Goal: Navigation & Orientation: Find specific page/section

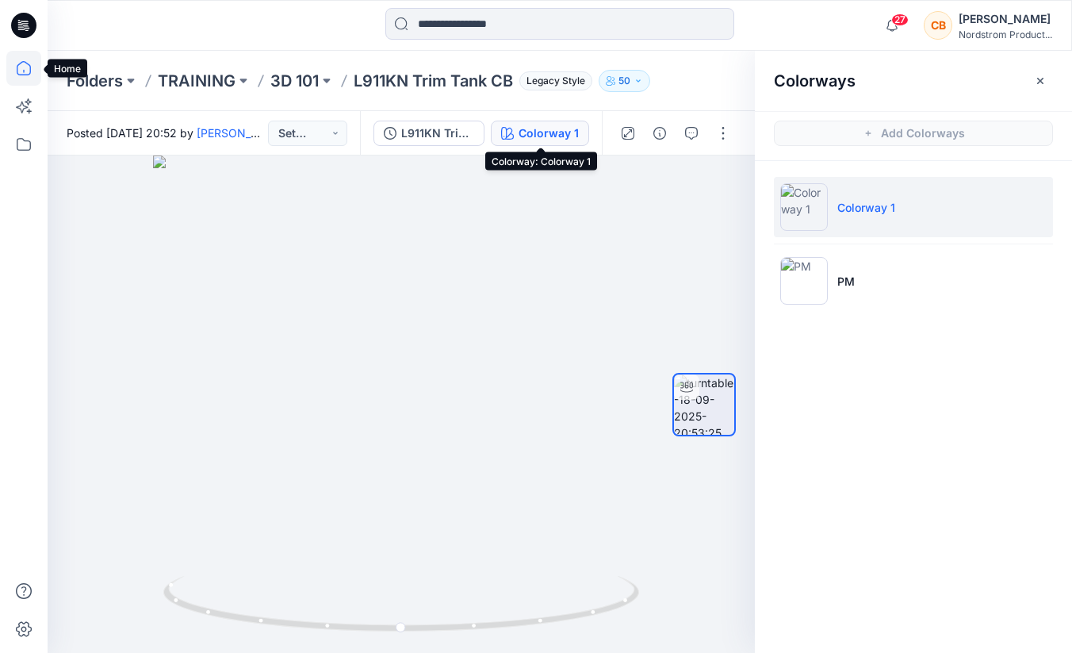
click at [26, 62] on icon at bounding box center [23, 68] width 35 height 35
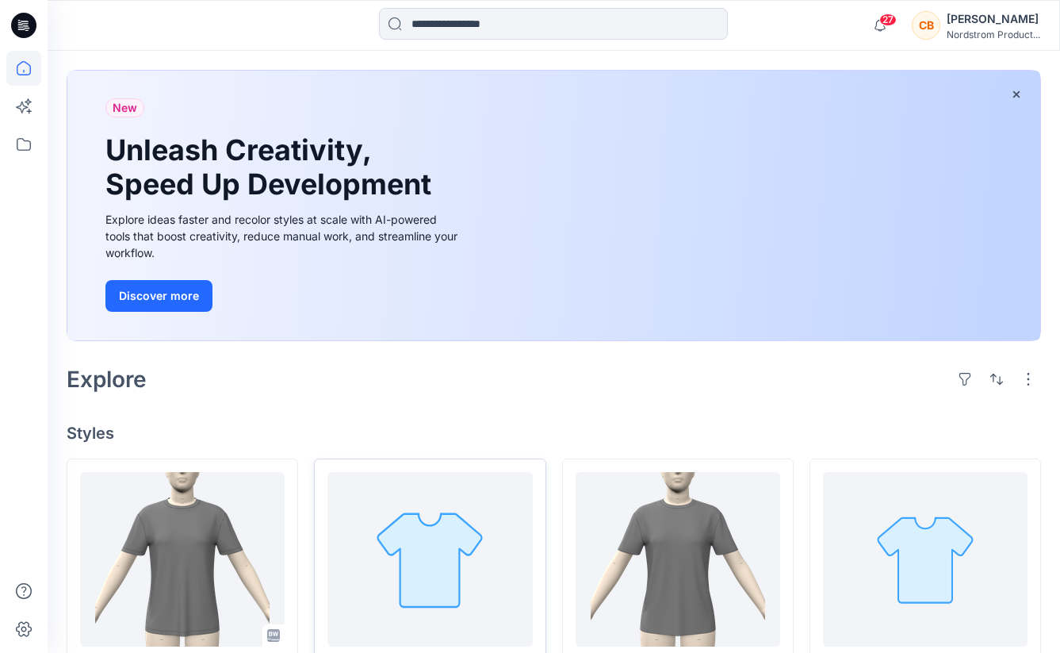
scroll to position [215, 0]
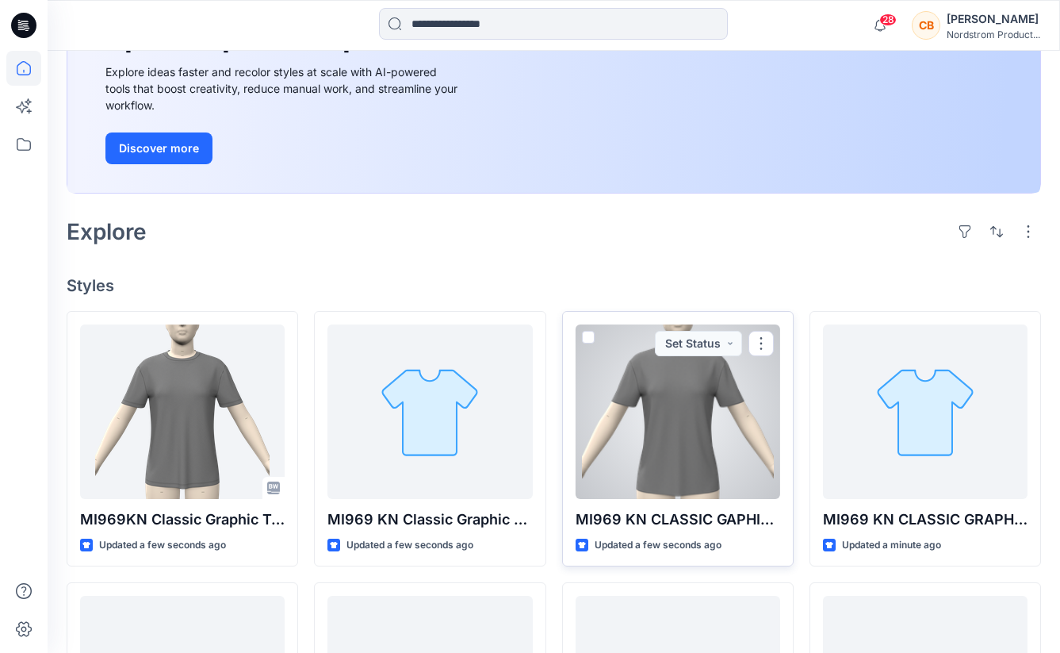
click at [711, 401] on div at bounding box center [678, 411] width 205 height 174
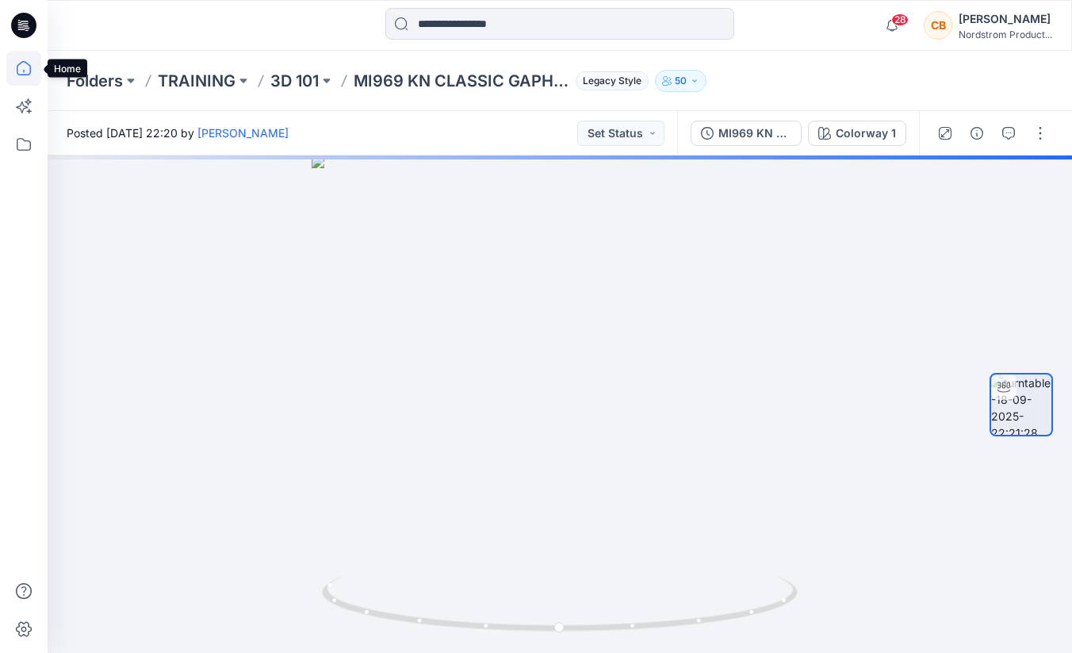
click at [21, 71] on icon at bounding box center [23, 68] width 35 height 35
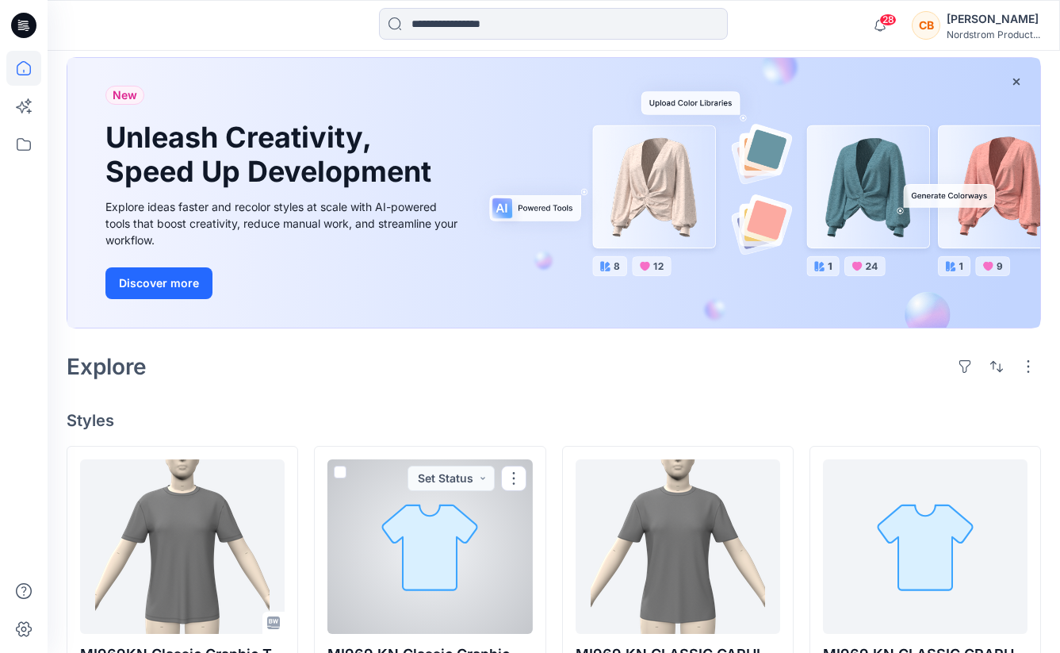
scroll to position [142, 0]
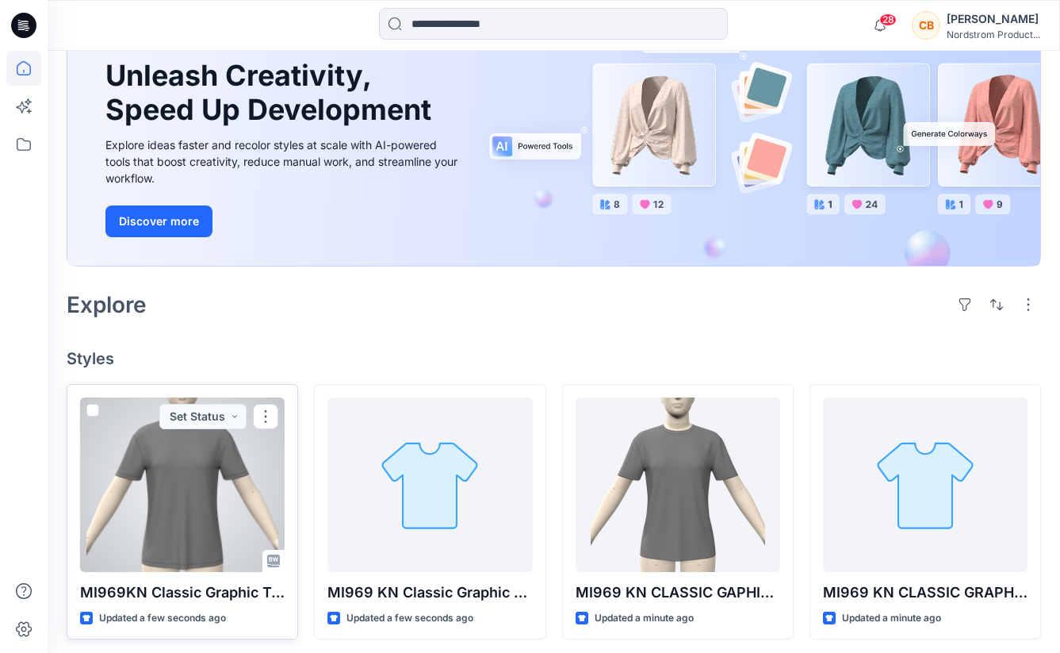
click at [186, 497] on div at bounding box center [182, 484] width 205 height 174
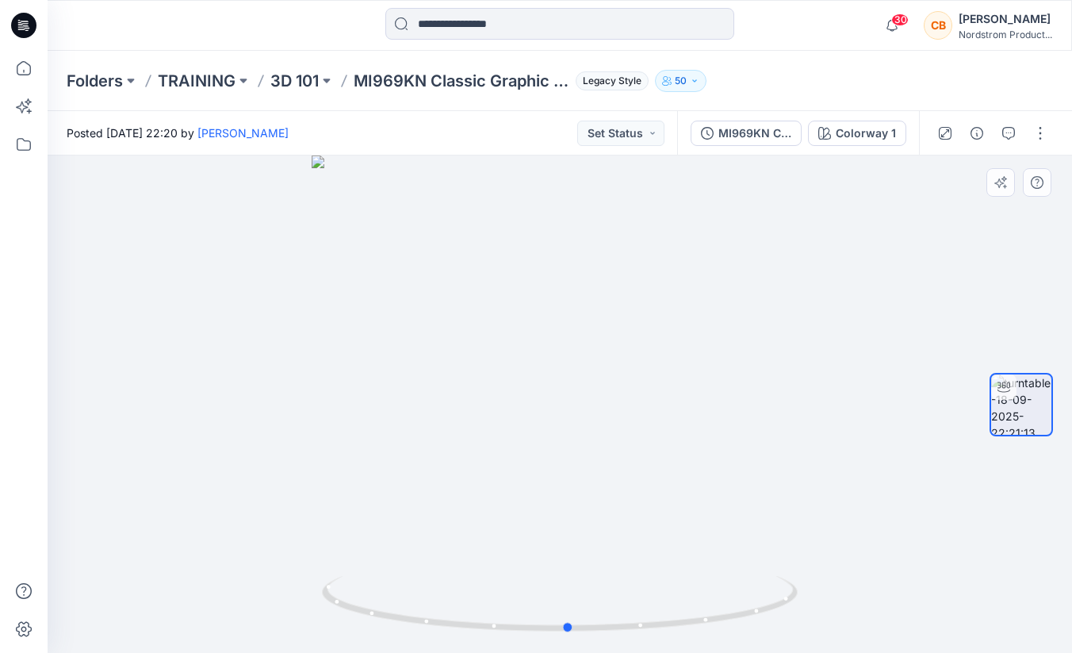
drag, startPoint x: 560, startPoint y: 630, endPoint x: 1045, endPoint y: 561, distance: 489.5
click at [1045, 561] on div at bounding box center [560, 403] width 1025 height 497
click at [868, 132] on div "Colorway 1" at bounding box center [866, 133] width 60 height 17
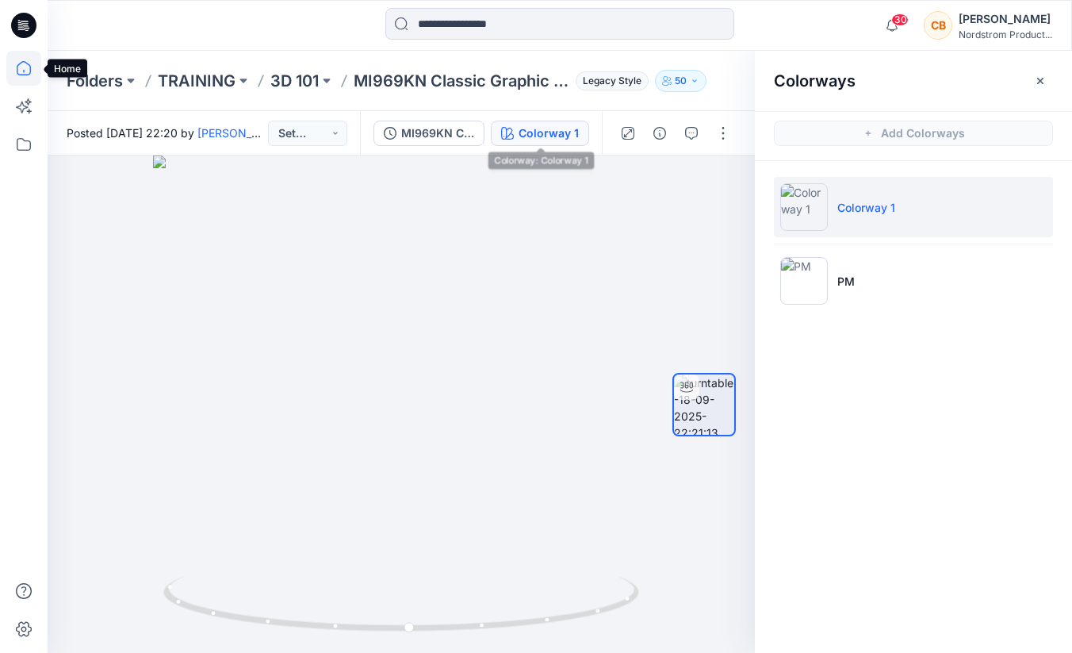
click at [25, 63] on icon at bounding box center [23, 68] width 35 height 35
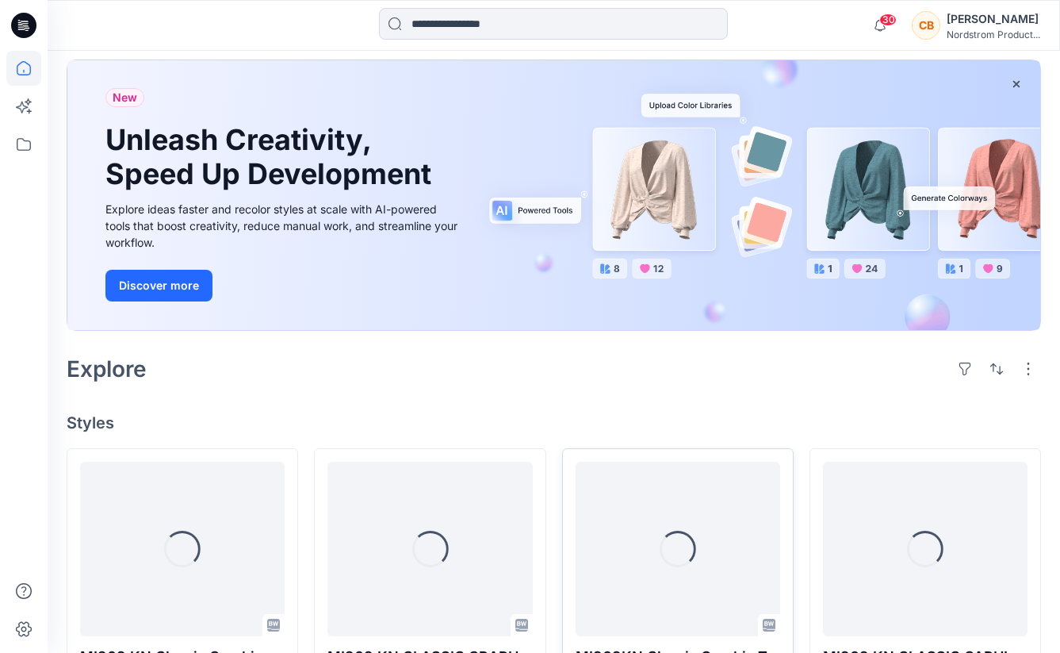
scroll to position [335, 0]
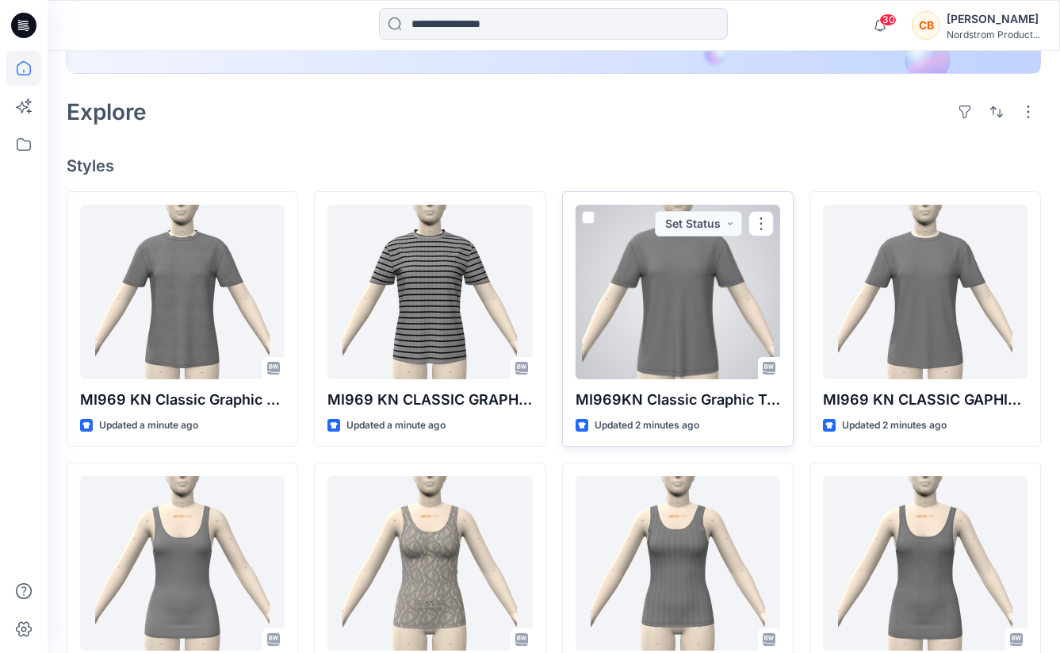
click at [691, 313] on div at bounding box center [678, 292] width 205 height 174
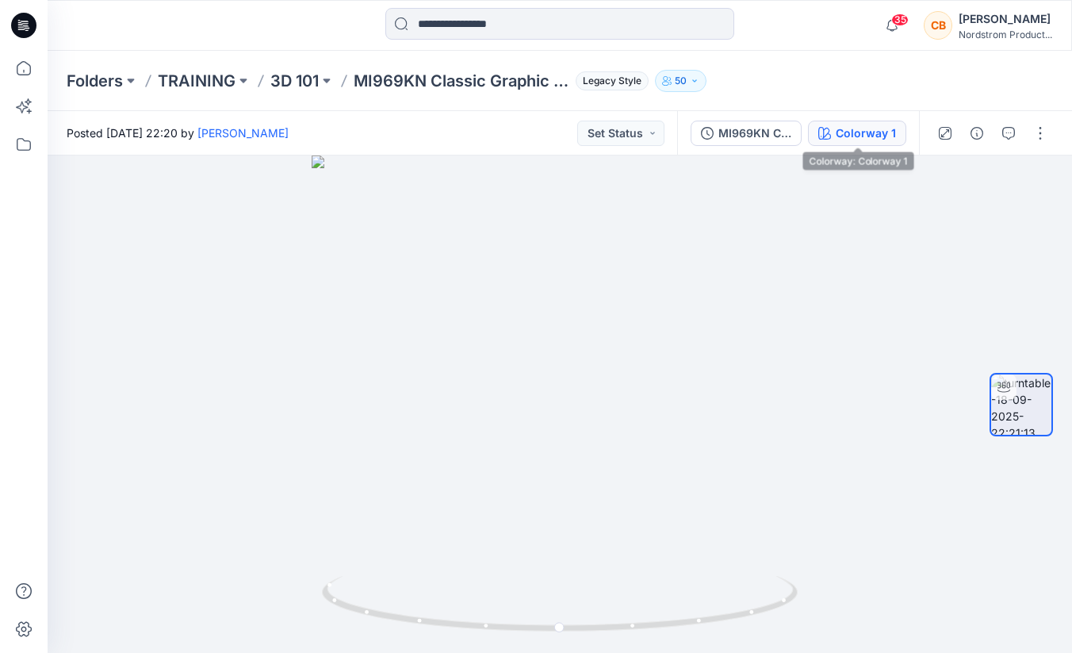
click at [862, 132] on div "Colorway 1" at bounding box center [866, 133] width 60 height 17
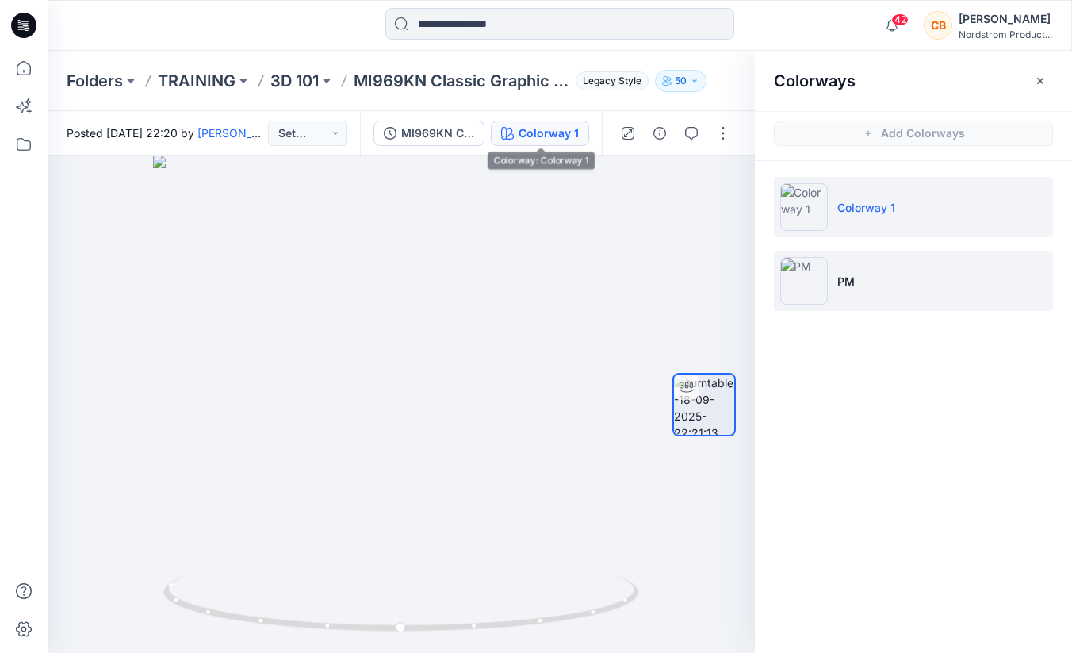
click at [899, 283] on li "PM" at bounding box center [913, 281] width 279 height 60
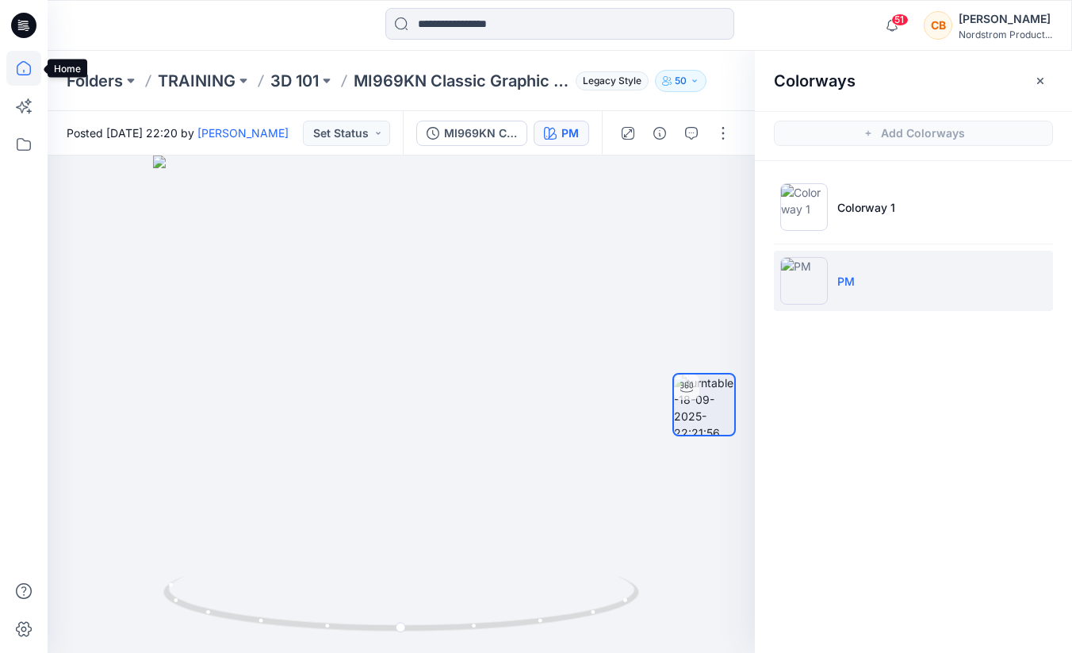
click at [16, 71] on icon at bounding box center [23, 68] width 35 height 35
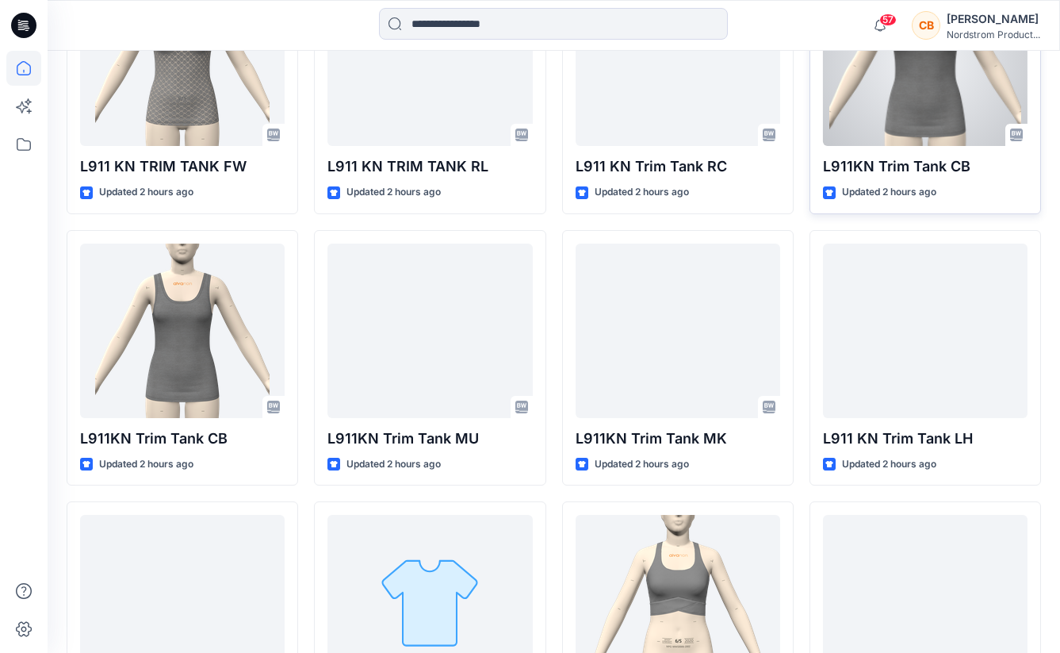
scroll to position [2184, 0]
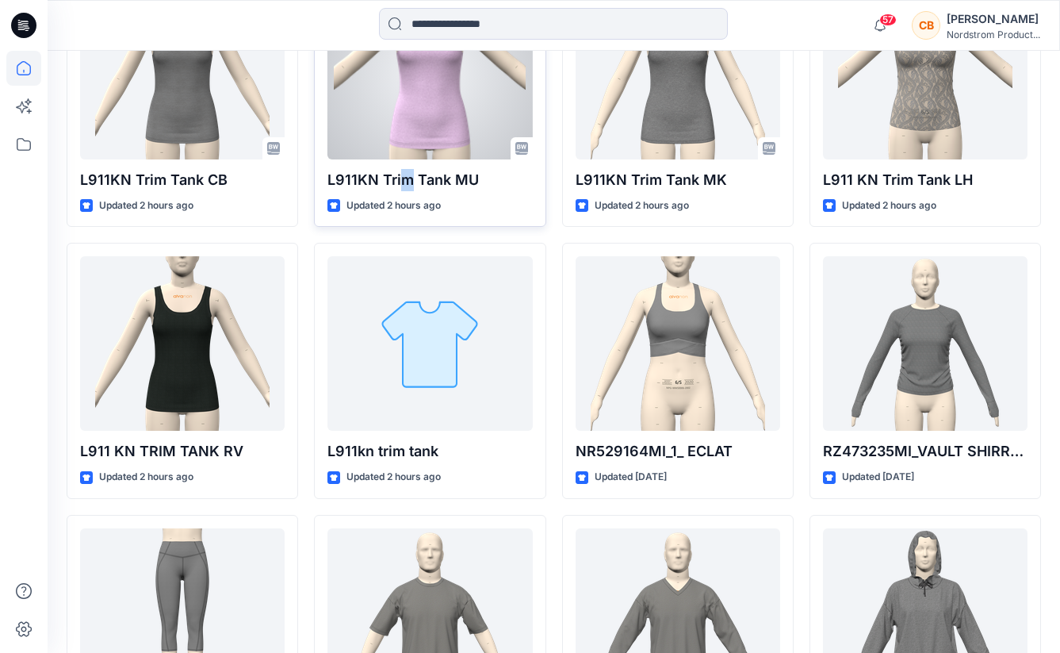
click at [406, 176] on p "L911KN Trim Tank MU" at bounding box center [430, 180] width 205 height 22
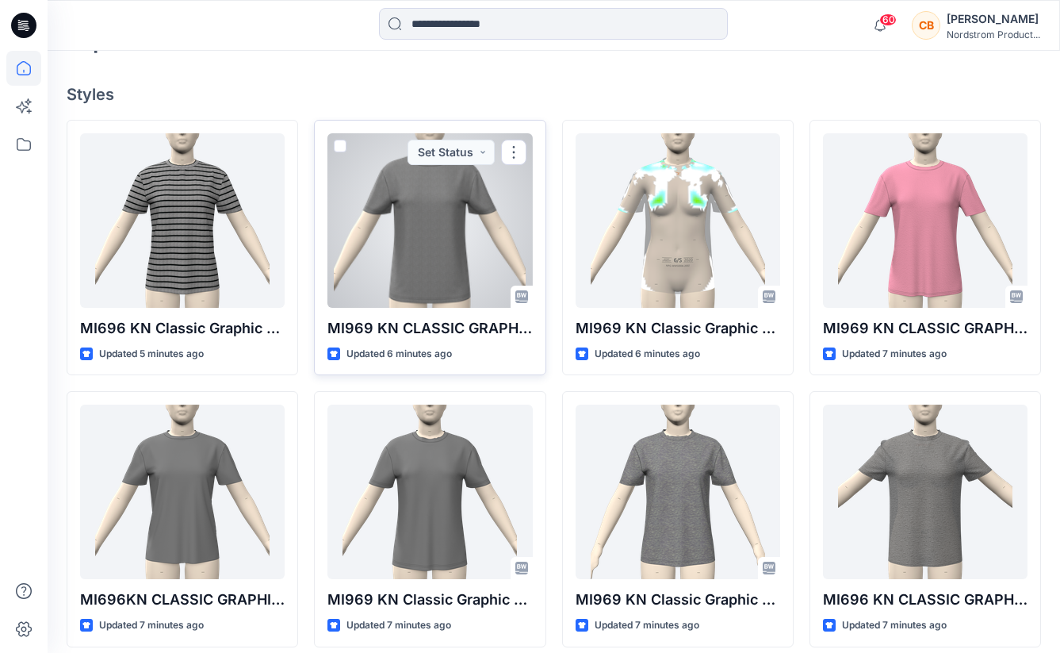
scroll to position [407, 0]
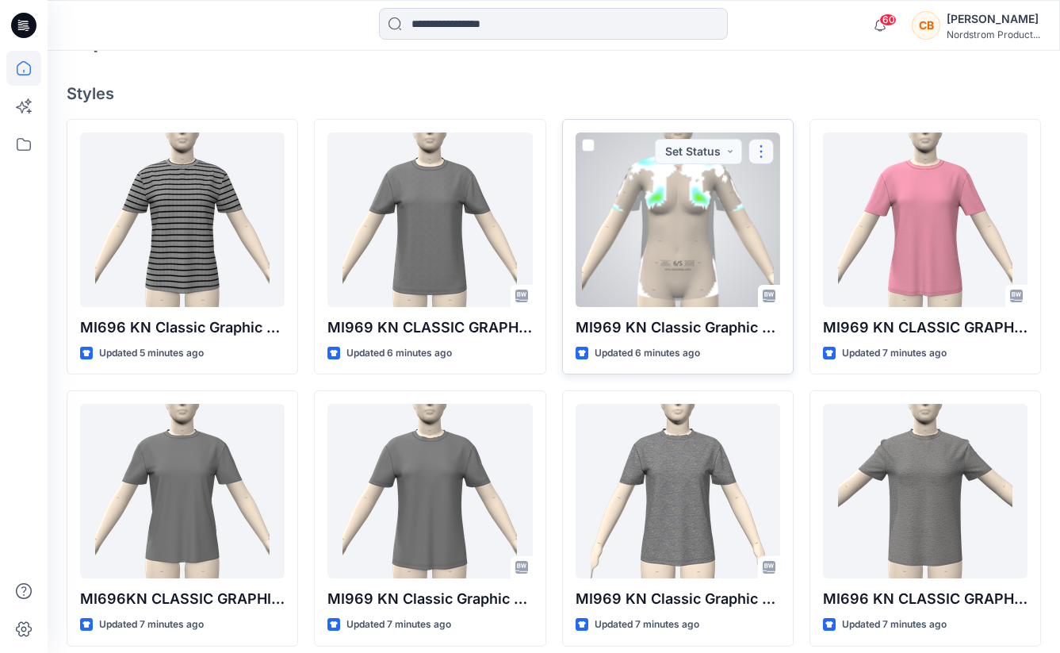
click at [761, 151] on button "button" at bounding box center [761, 151] width 25 height 25
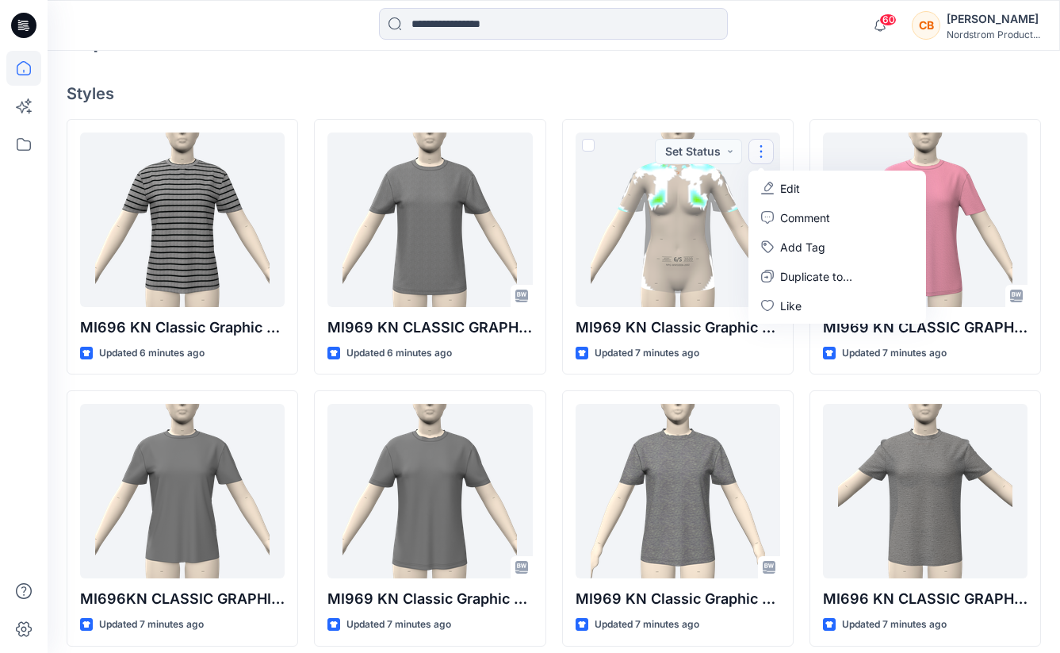
click at [160, 27] on div at bounding box center [174, 25] width 253 height 35
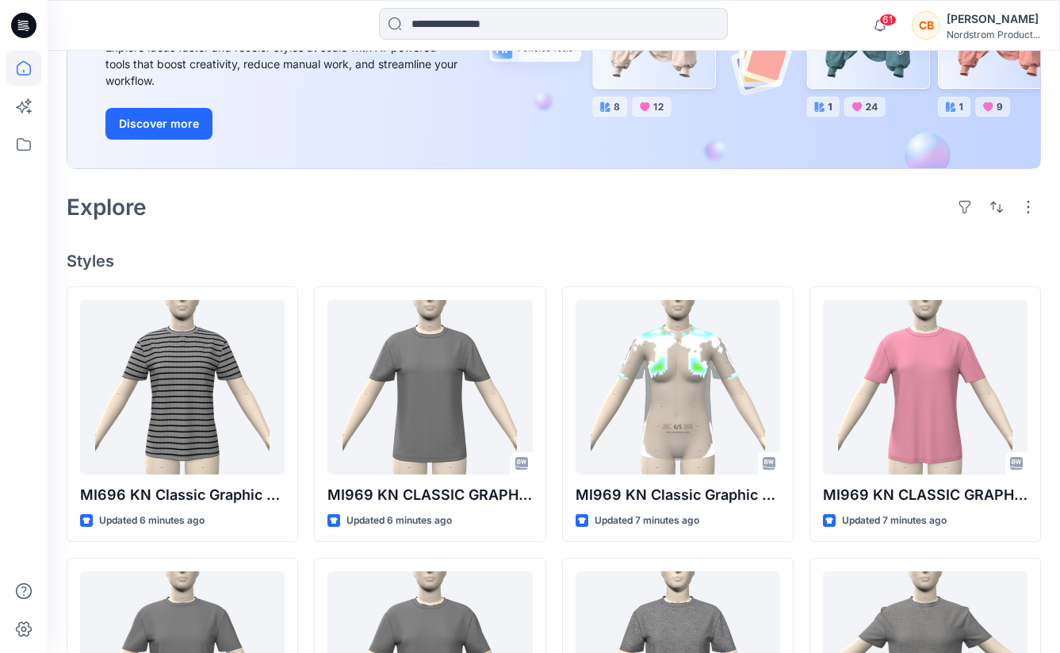
scroll to position [240, 0]
click at [22, 65] on icon at bounding box center [23, 68] width 35 height 35
click at [25, 135] on icon at bounding box center [23, 144] width 35 height 35
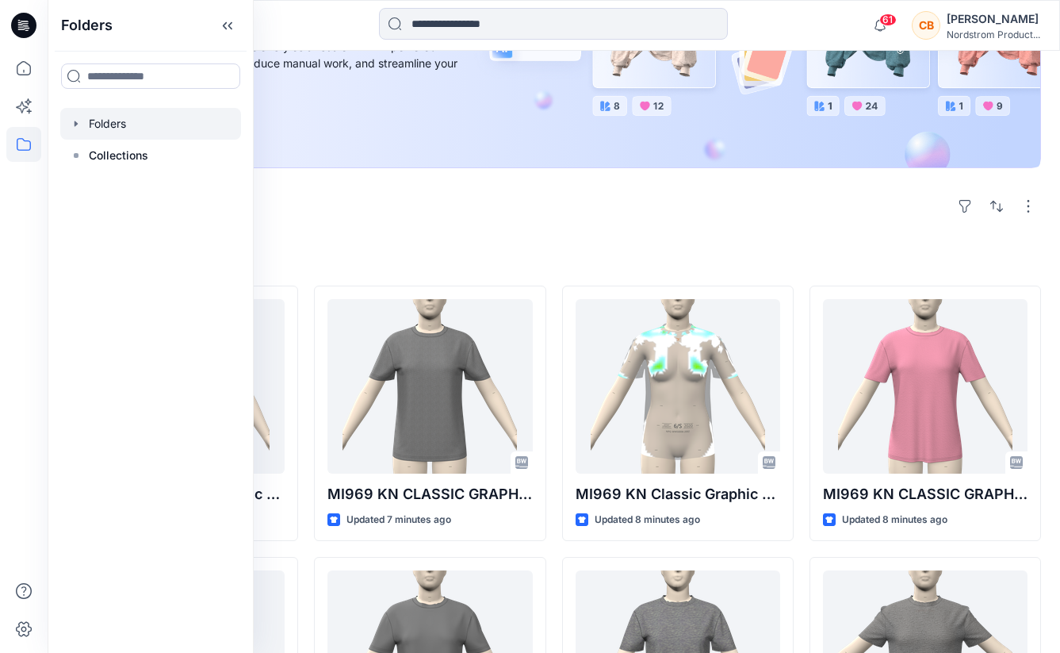
click at [142, 121] on div at bounding box center [150, 124] width 181 height 32
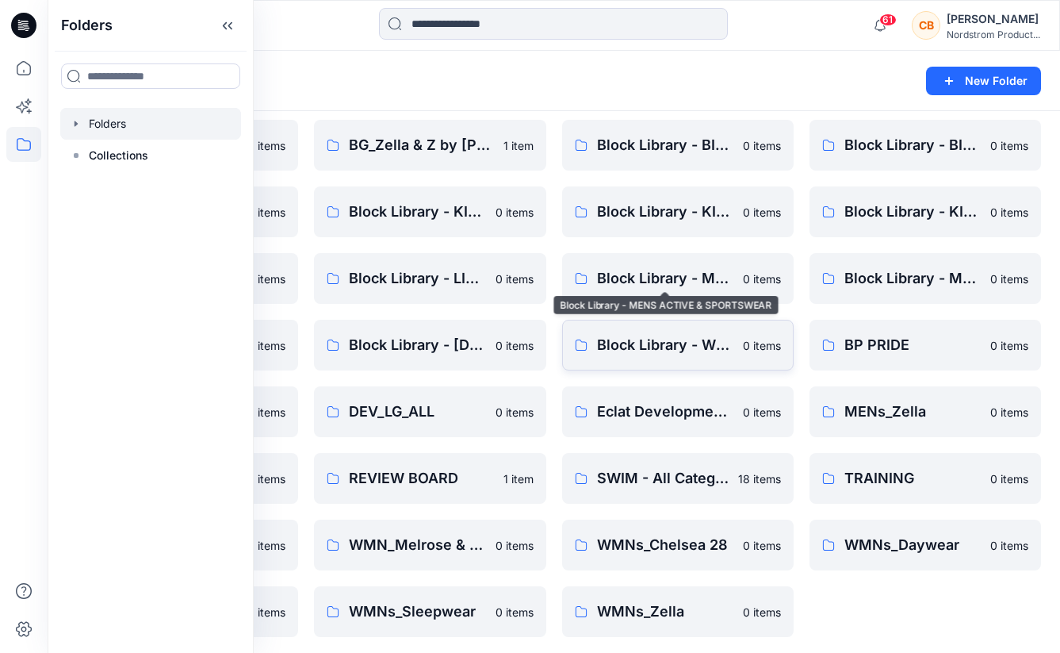
scroll to position [58, 0]
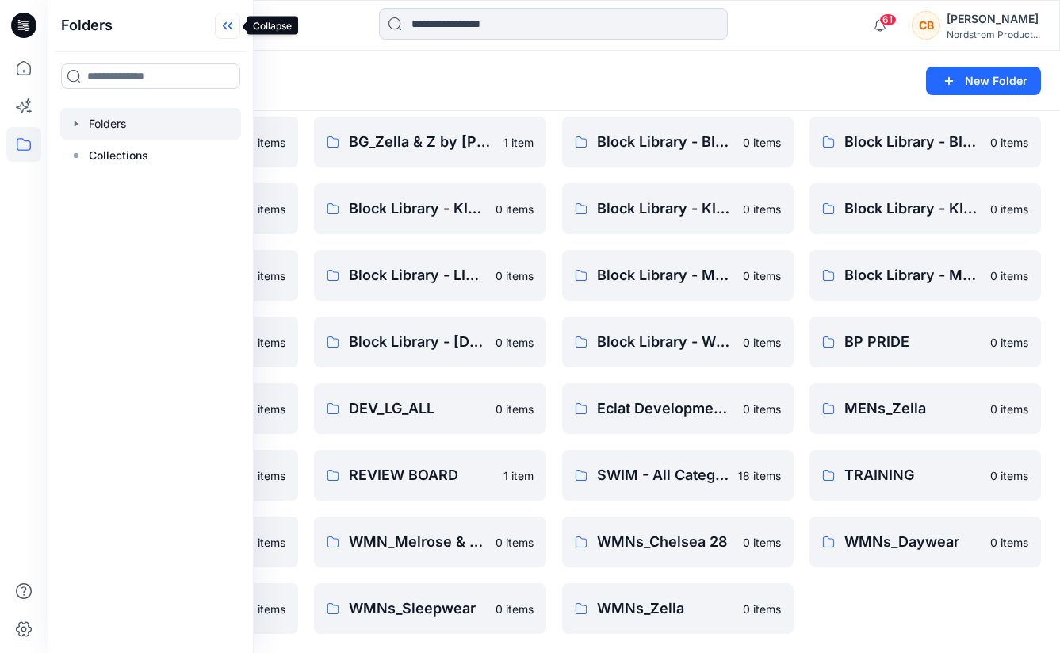
click at [231, 29] on icon at bounding box center [230, 26] width 4 height 8
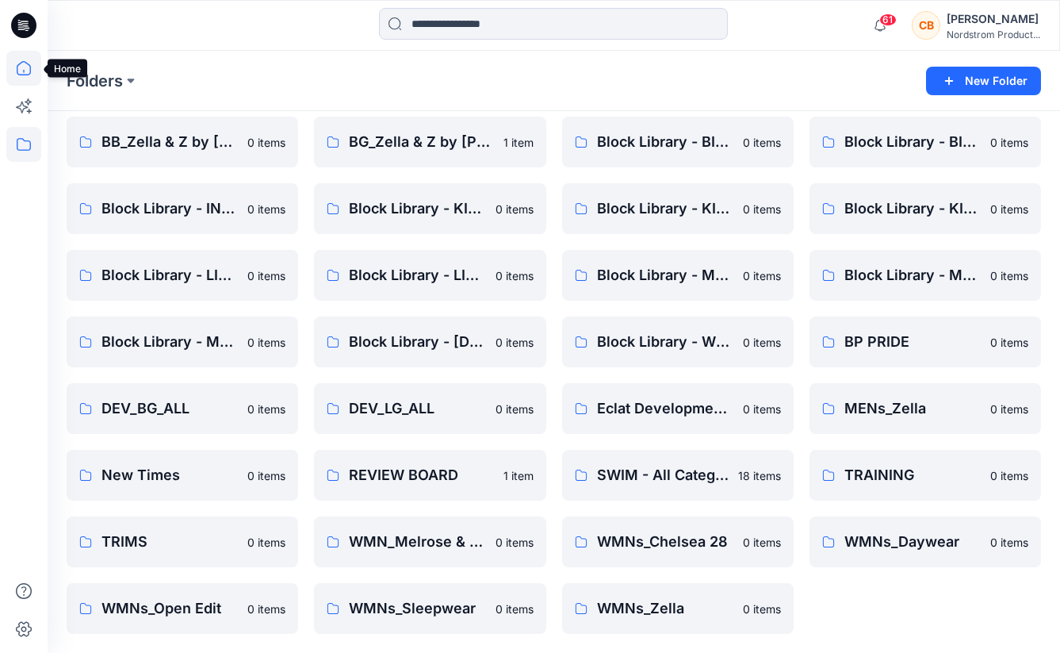
click at [23, 65] on icon at bounding box center [23, 68] width 35 height 35
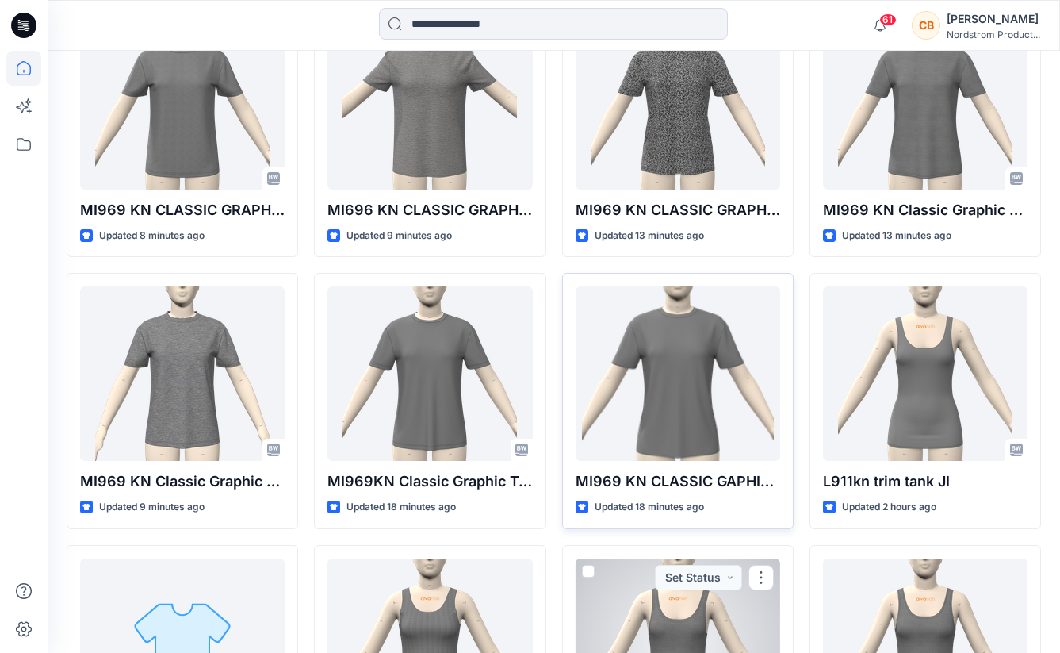
scroll to position [972, 0]
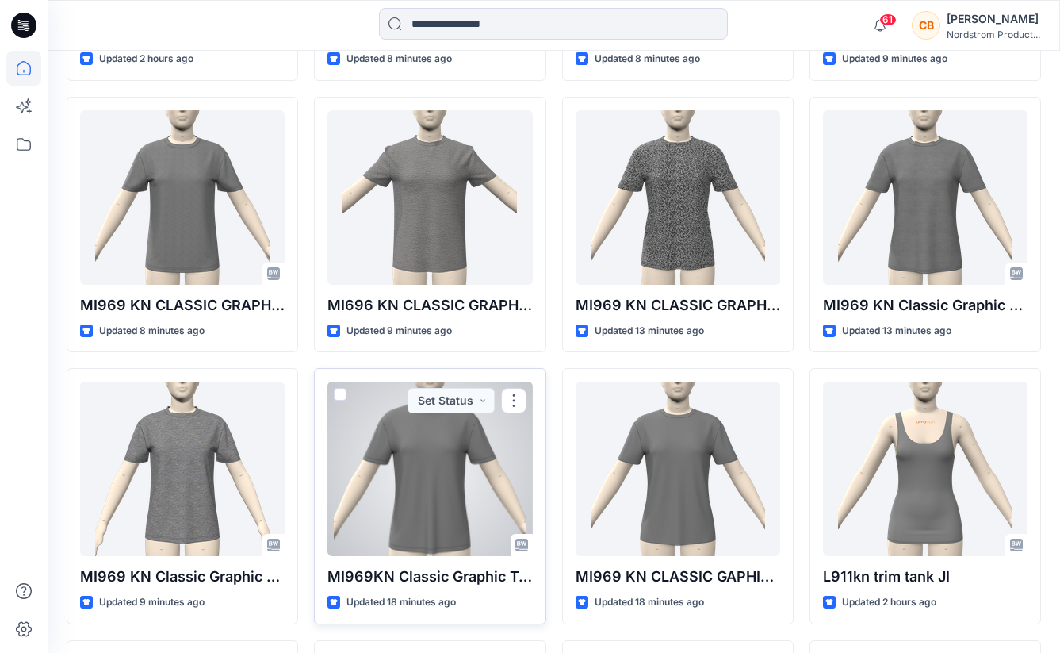
click at [446, 504] on div at bounding box center [430, 468] width 205 height 174
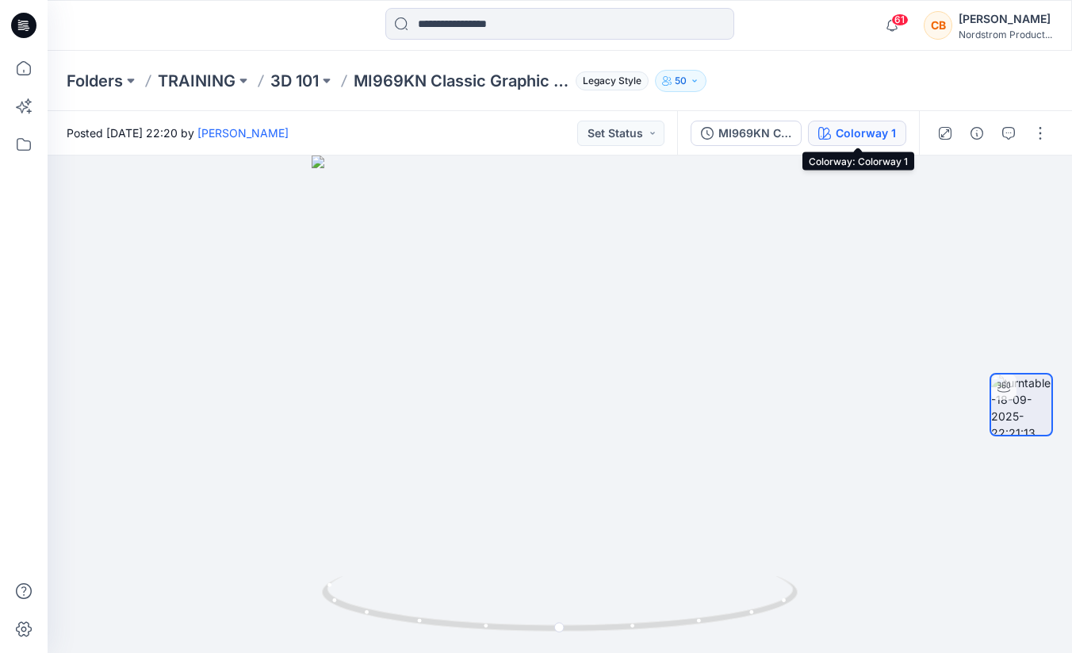
click at [868, 134] on div "Colorway 1" at bounding box center [866, 133] width 60 height 17
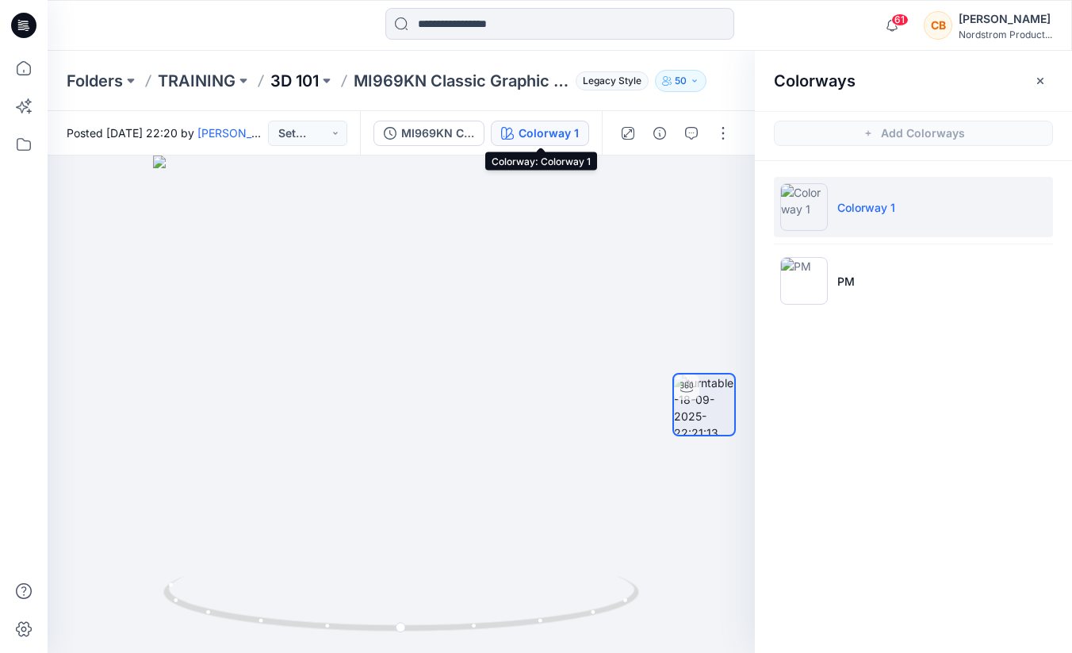
click at [302, 76] on p "3D 101" at bounding box center [294, 81] width 48 height 22
